Goal: Find specific page/section: Find specific page/section

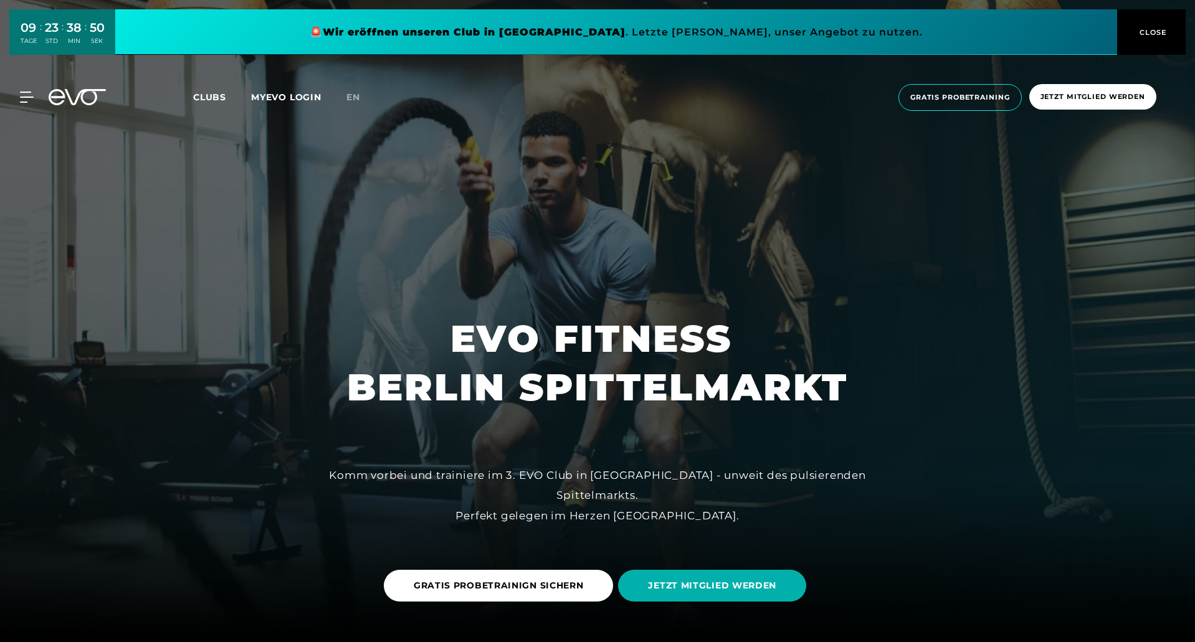
click at [202, 93] on span "Clubs" at bounding box center [209, 97] width 33 height 11
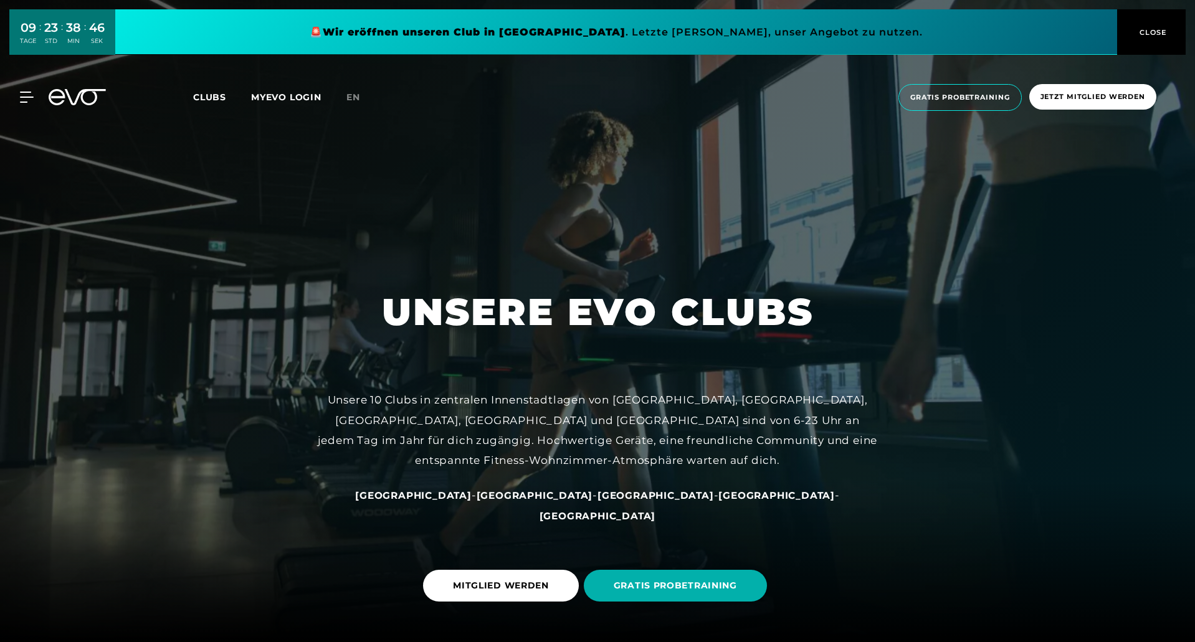
click at [199, 95] on span "Clubs" at bounding box center [209, 97] width 33 height 11
click at [513, 502] on span "[GEOGRAPHIC_DATA]" at bounding box center [535, 496] width 117 height 12
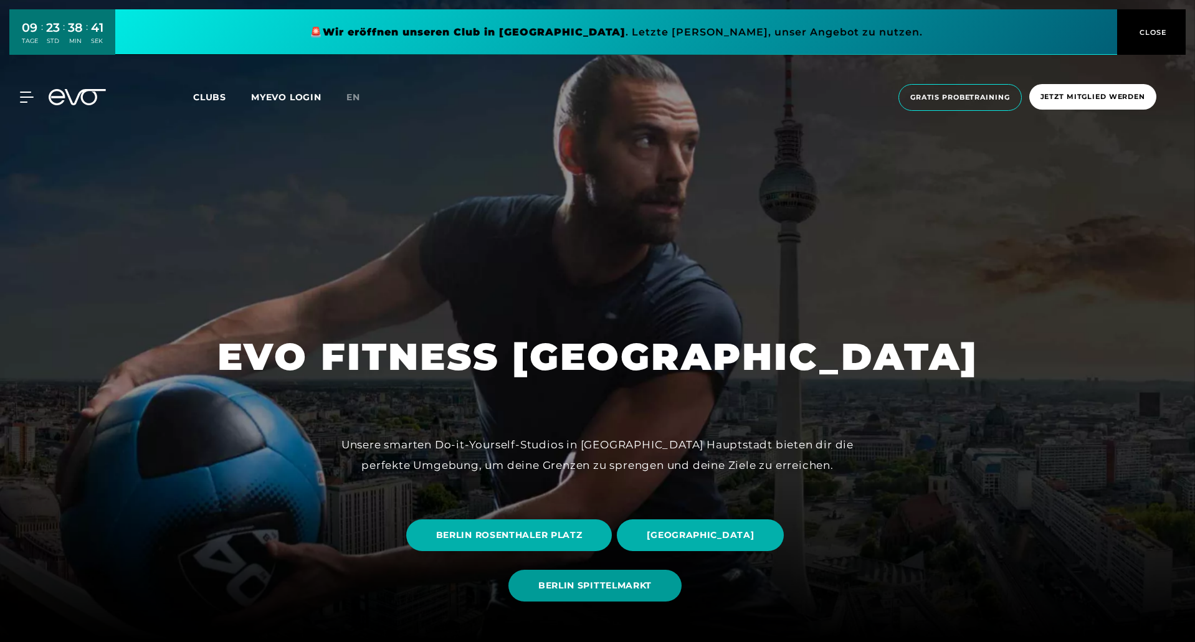
click at [585, 586] on span "BERLIN SPITTELMARKT" at bounding box center [594, 586] width 113 height 13
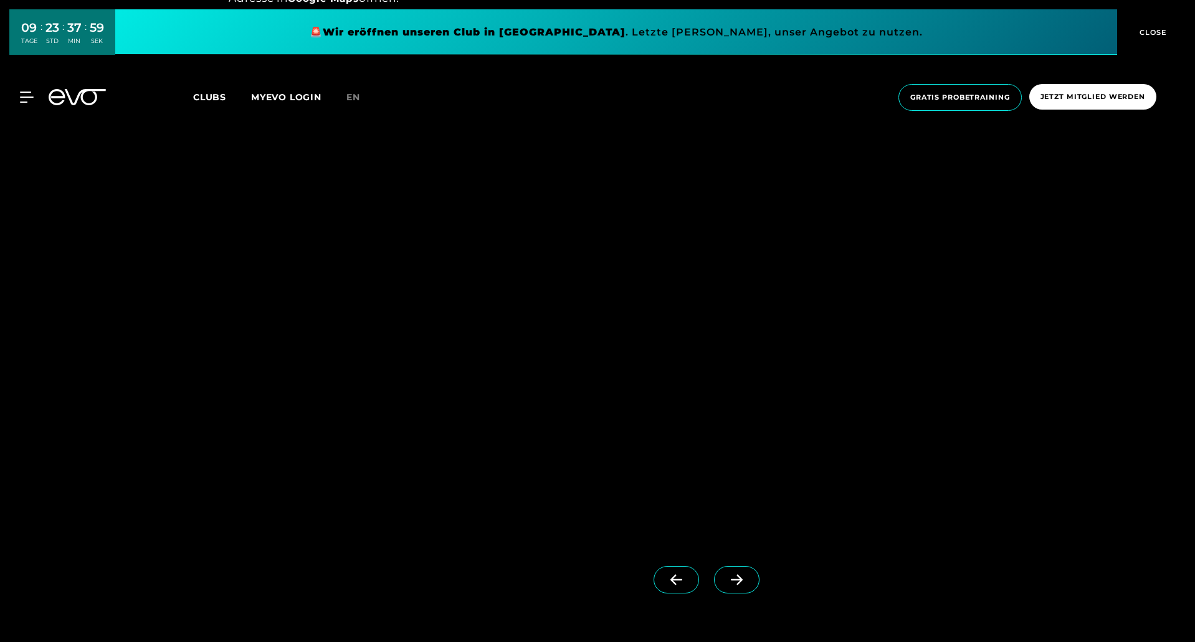
scroll to position [1184, 0]
click at [726, 609] on icon at bounding box center [737, 611] width 22 height 11
click at [722, 603] on span at bounding box center [736, 611] width 45 height 27
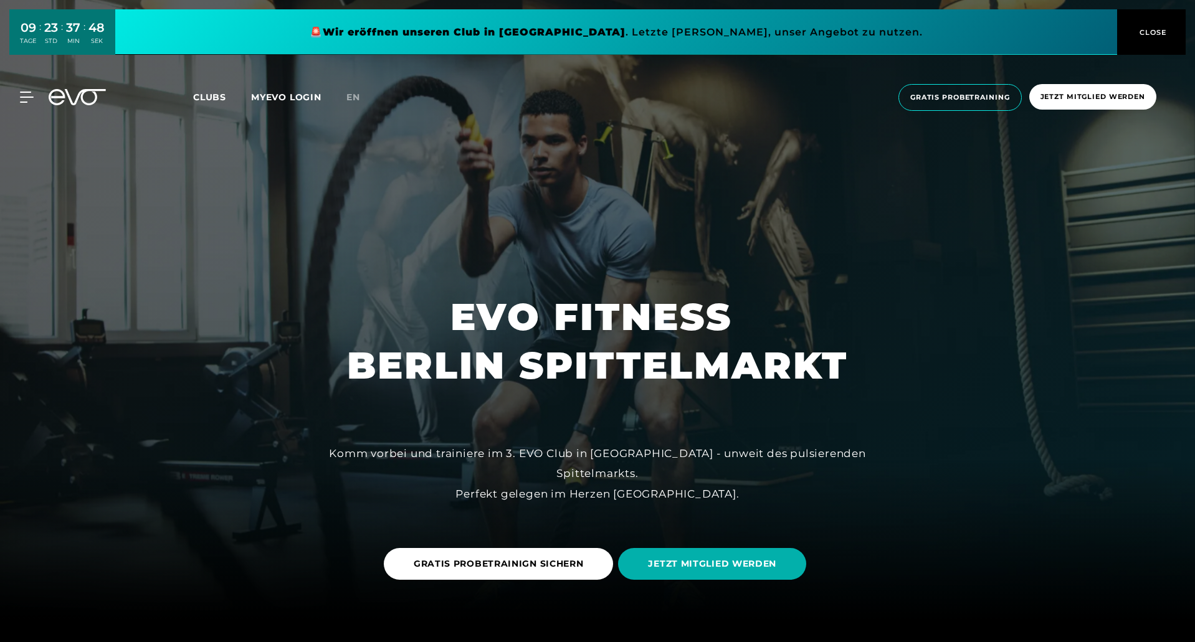
scroll to position [0, 0]
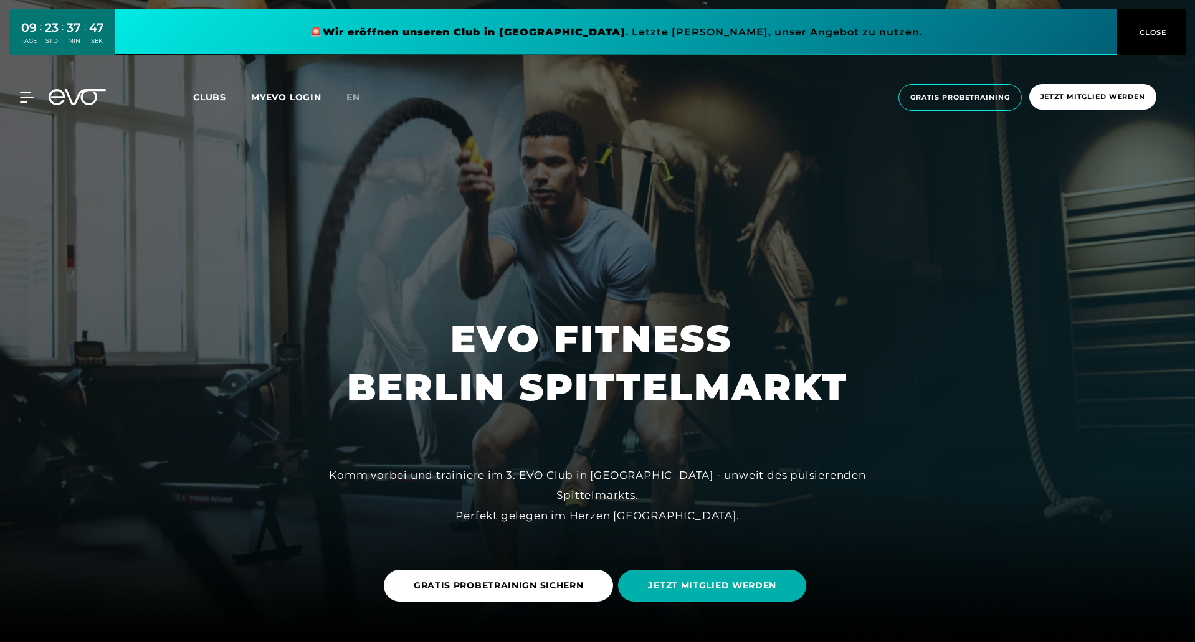
click at [1153, 32] on span "CLOSE" at bounding box center [1152, 32] width 31 height 11
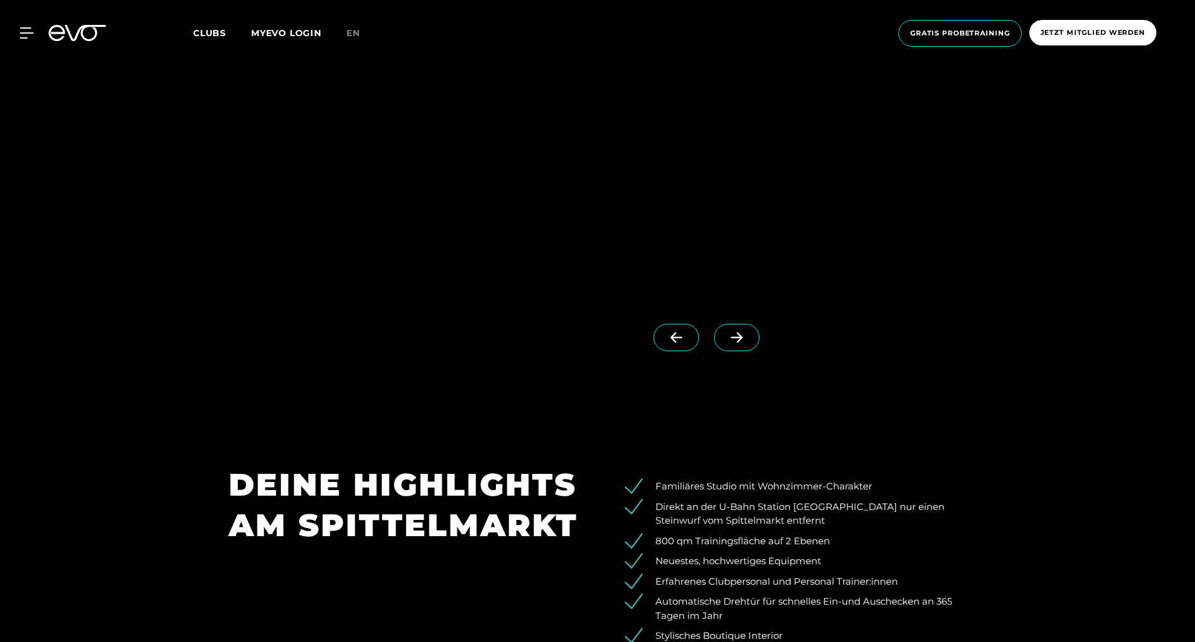
scroll to position [1496, 0]
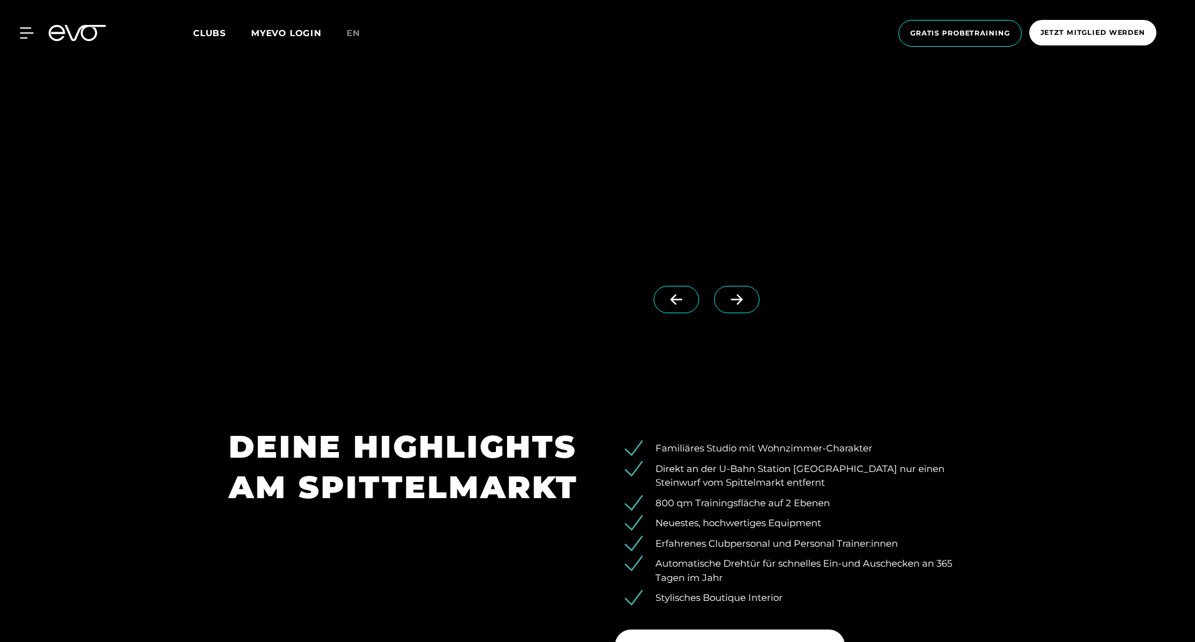
click at [726, 300] on icon at bounding box center [737, 299] width 22 height 11
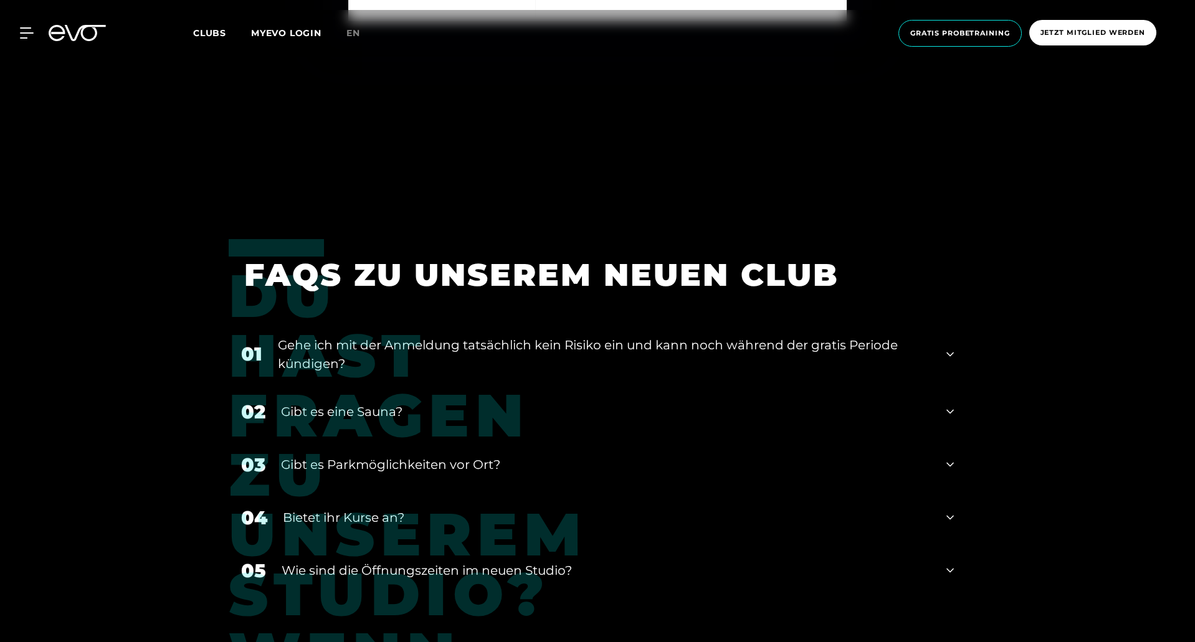
scroll to position [5172, 0]
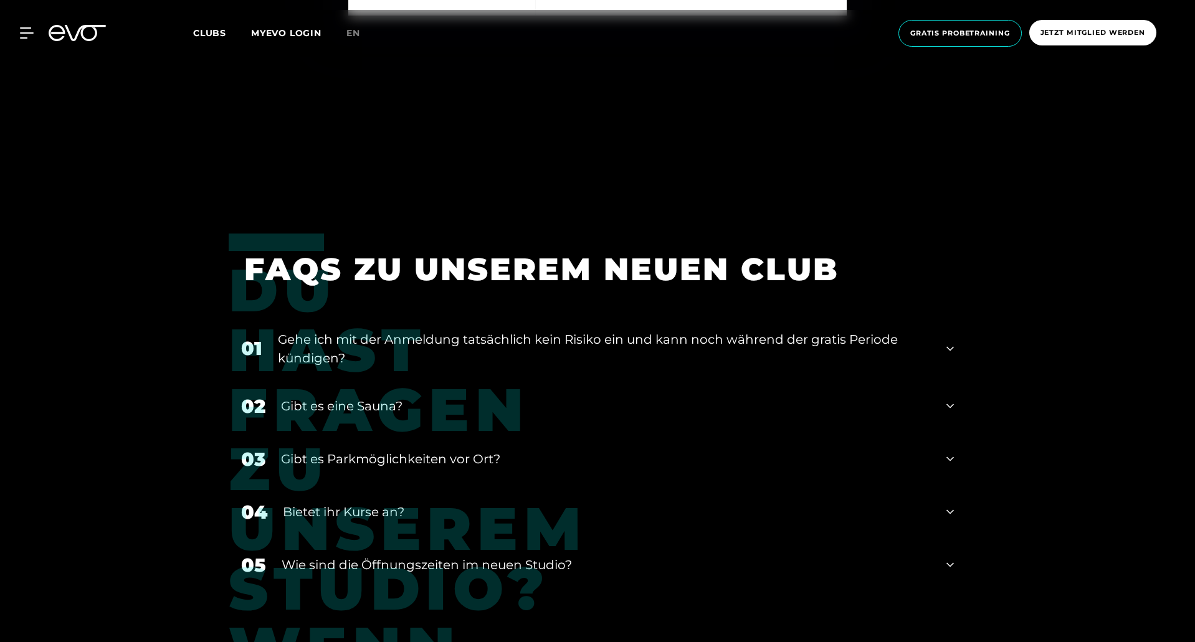
click at [950, 401] on icon at bounding box center [950, 406] width 7 height 15
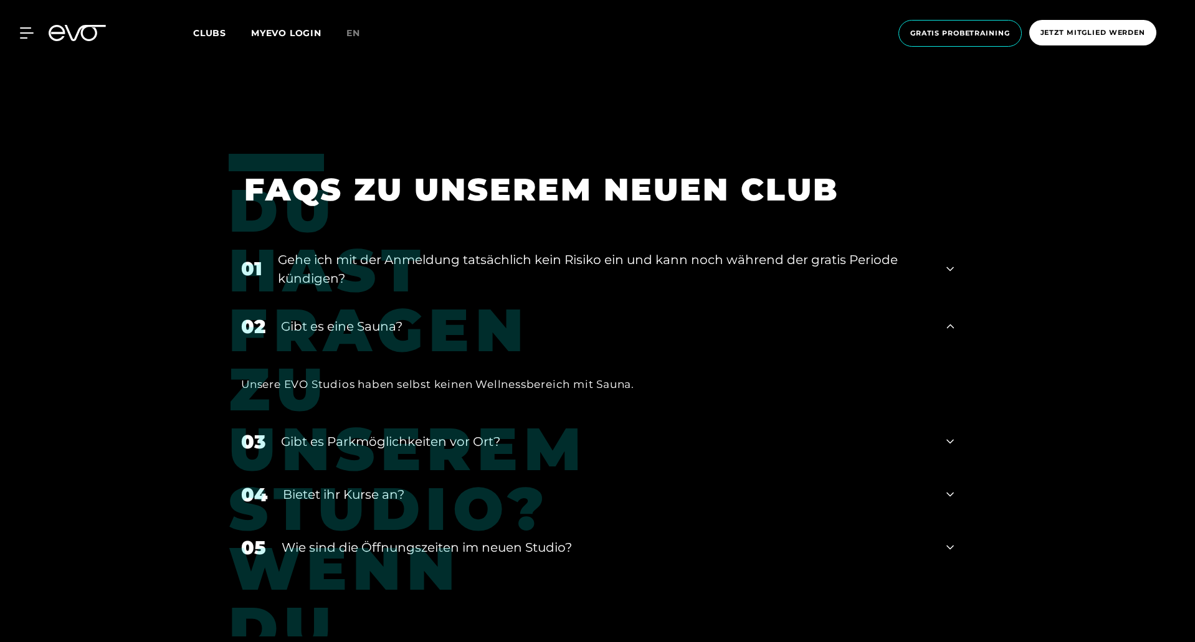
scroll to position [5297, 0]
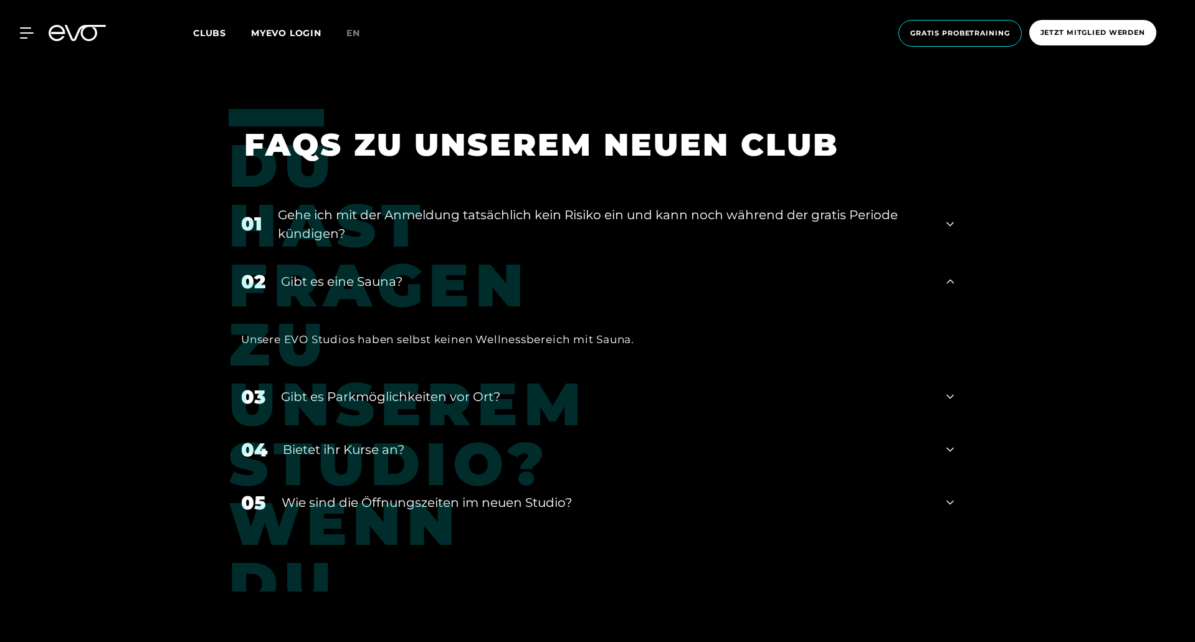
click at [951, 217] on icon at bounding box center [950, 224] width 7 height 15
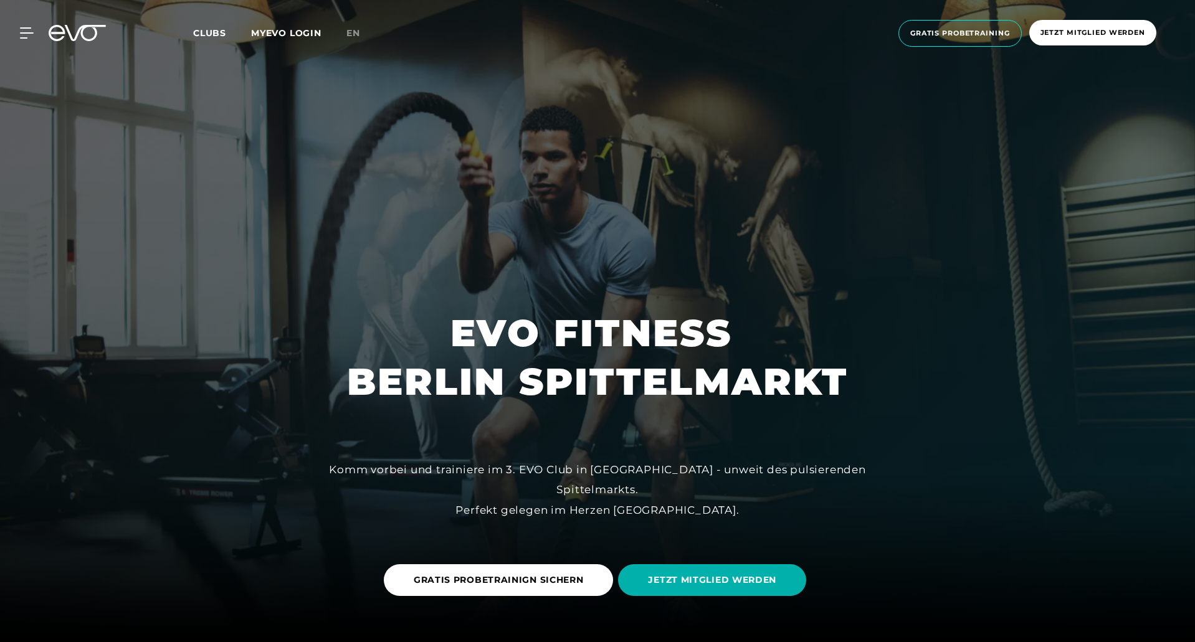
scroll to position [0, 0]
